Goal: Check status: Check status

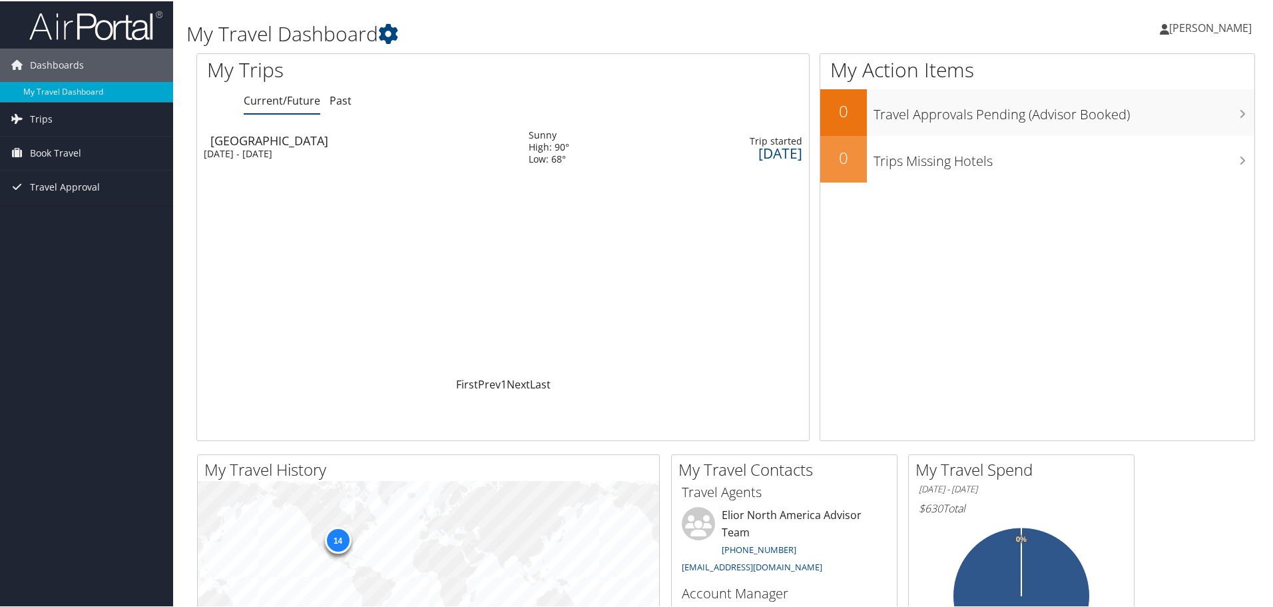
click at [314, 153] on div "[DATE] - [DATE]" at bounding box center [356, 153] width 305 height 12
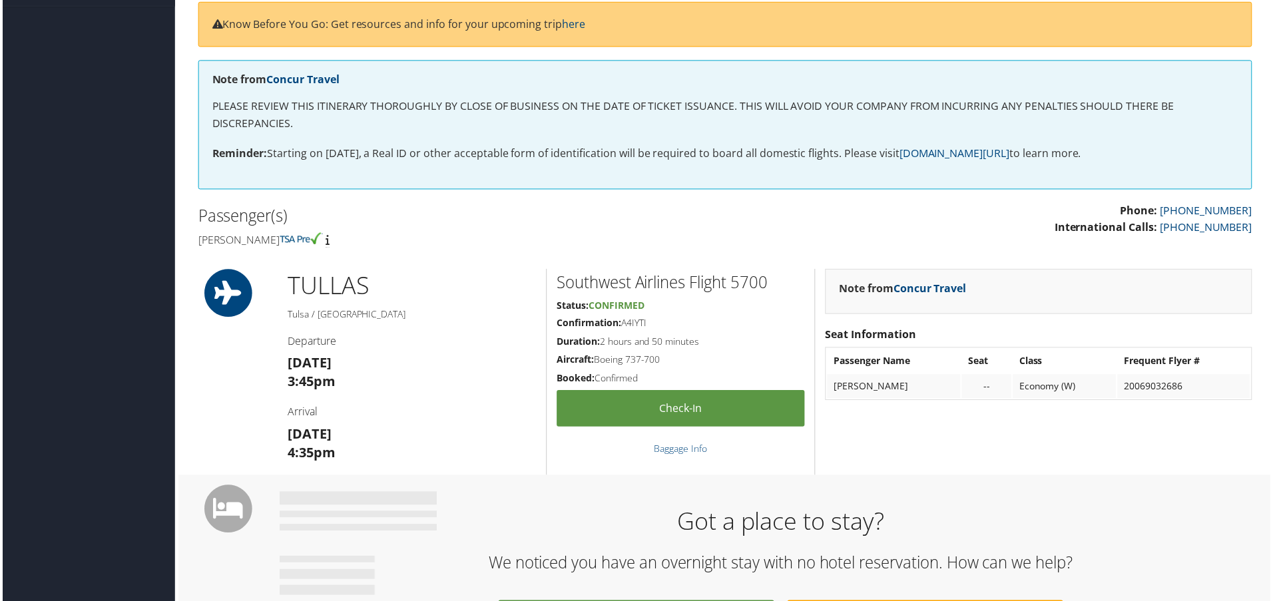
scroll to position [200, 0]
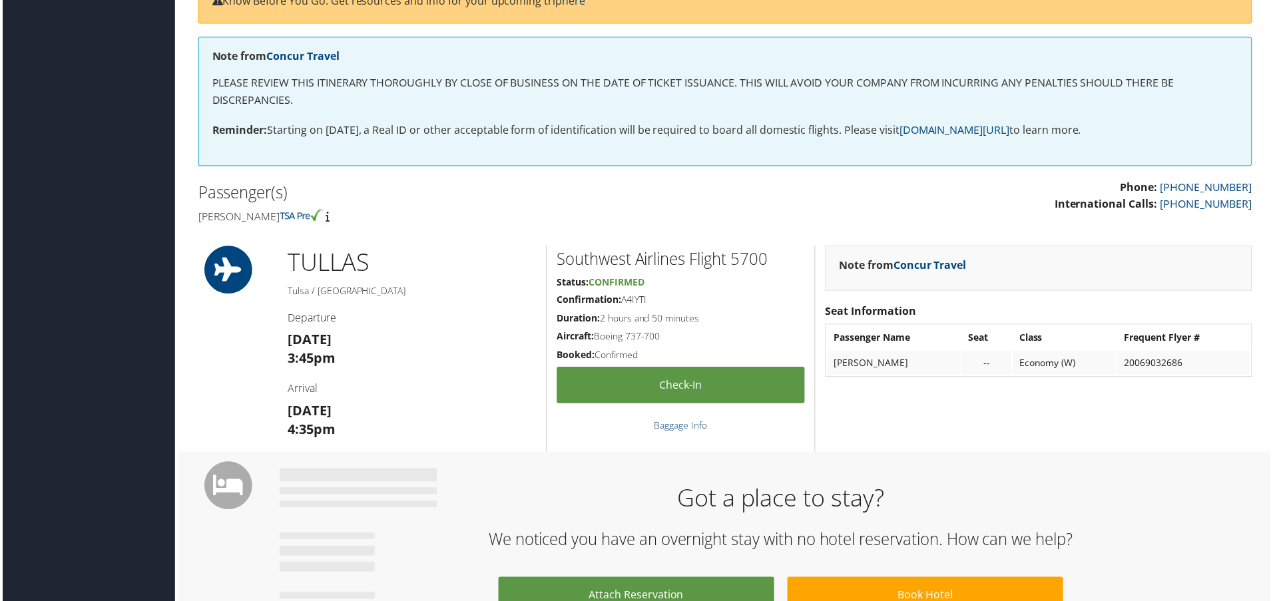
click at [692, 431] on link "Baggage Info" at bounding box center [681, 427] width 53 height 13
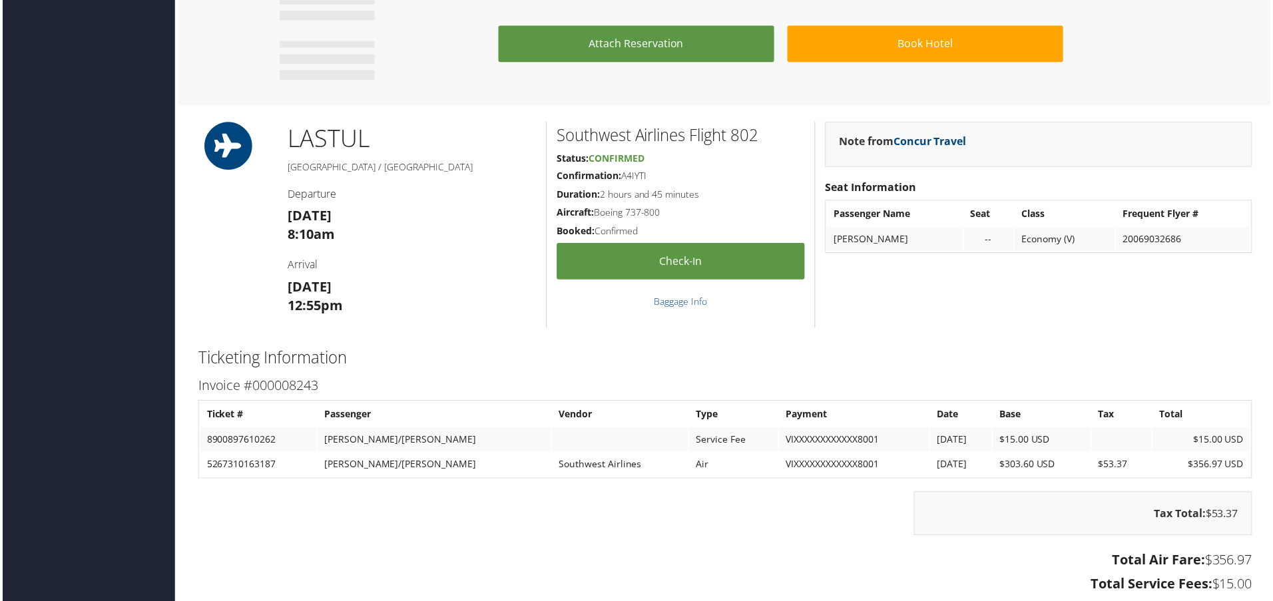
scroll to position [727, 0]
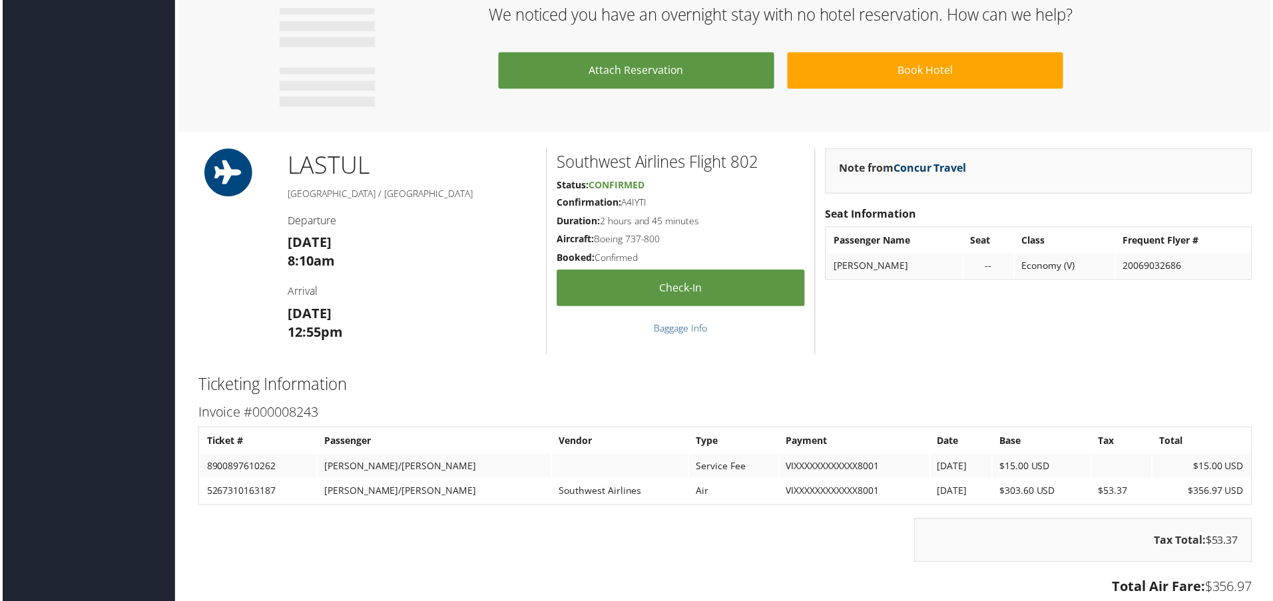
click at [928, 166] on link "Concur Travel" at bounding box center [931, 168] width 73 height 15
click at [1004, 347] on div "Note from Concur Travel Seat Information Passenger Name Seat Class Frequent Fly…" at bounding box center [1041, 252] width 450 height 207
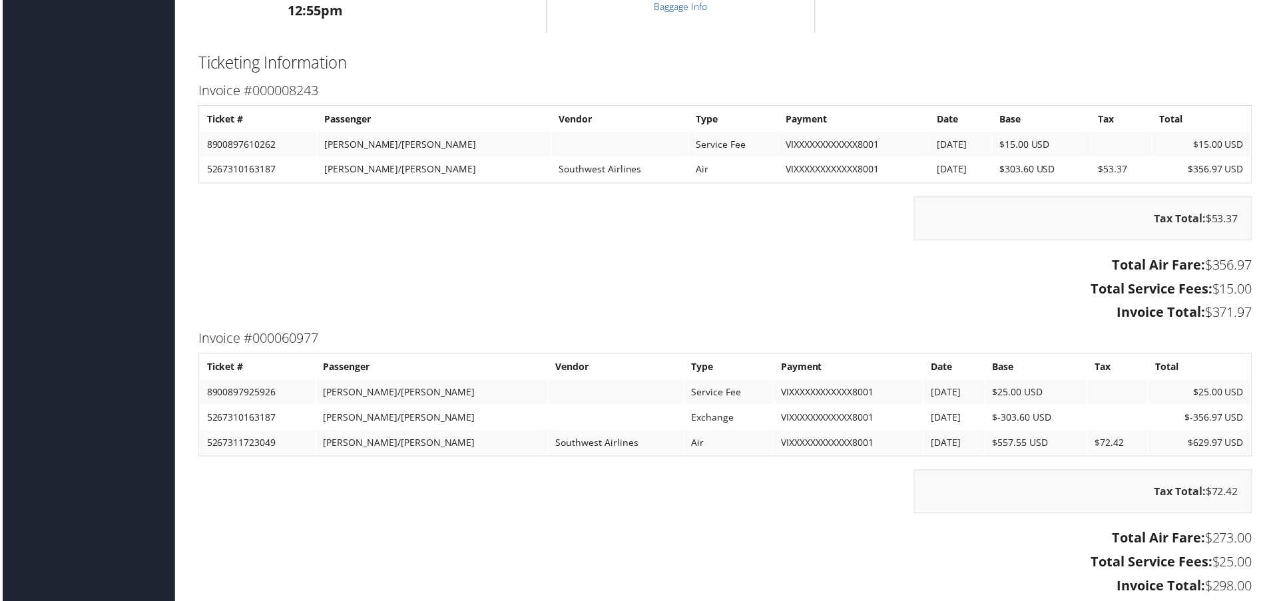
scroll to position [1056, 0]
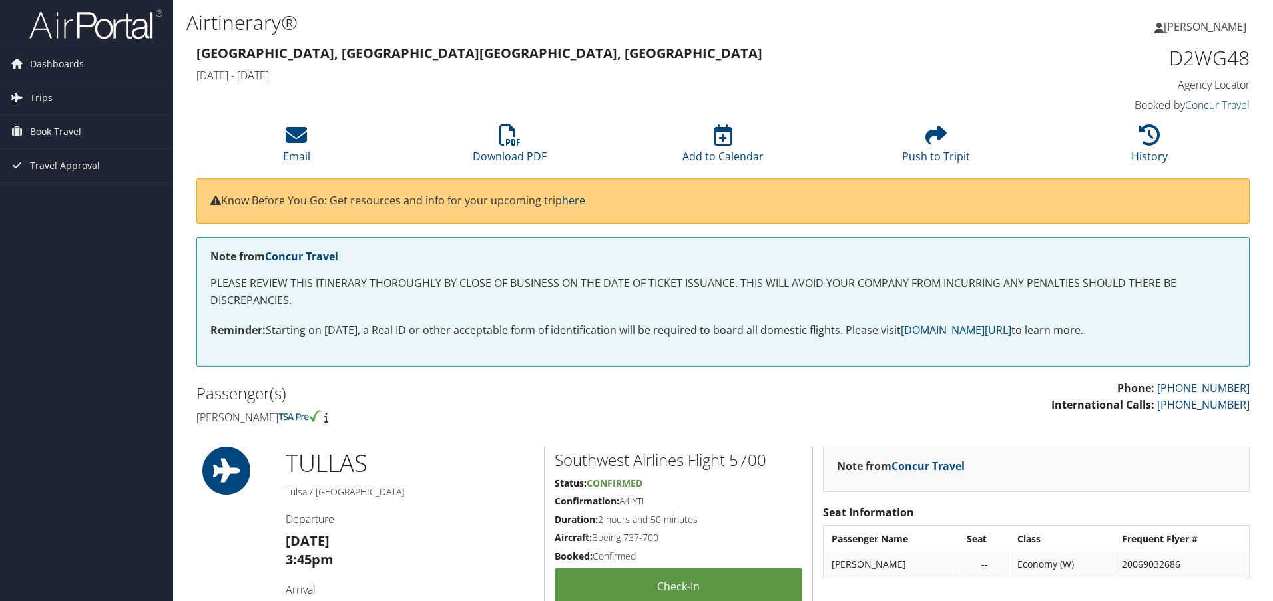
scroll to position [1056, 0]
